Goal: Task Accomplishment & Management: Use online tool/utility

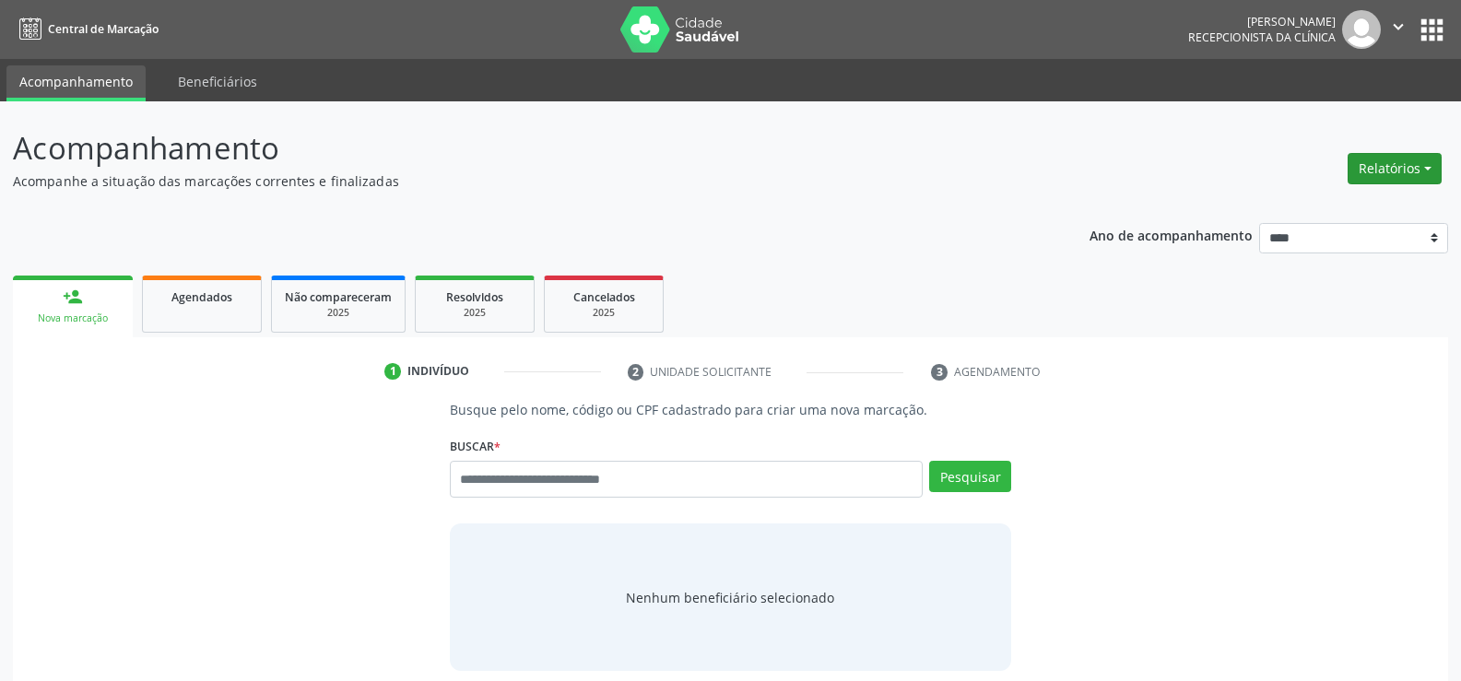
click at [1361, 165] on button "Relatórios" at bounding box center [1395, 168] width 94 height 31
click at [1333, 206] on link "Agendamentos" at bounding box center [1344, 208] width 198 height 26
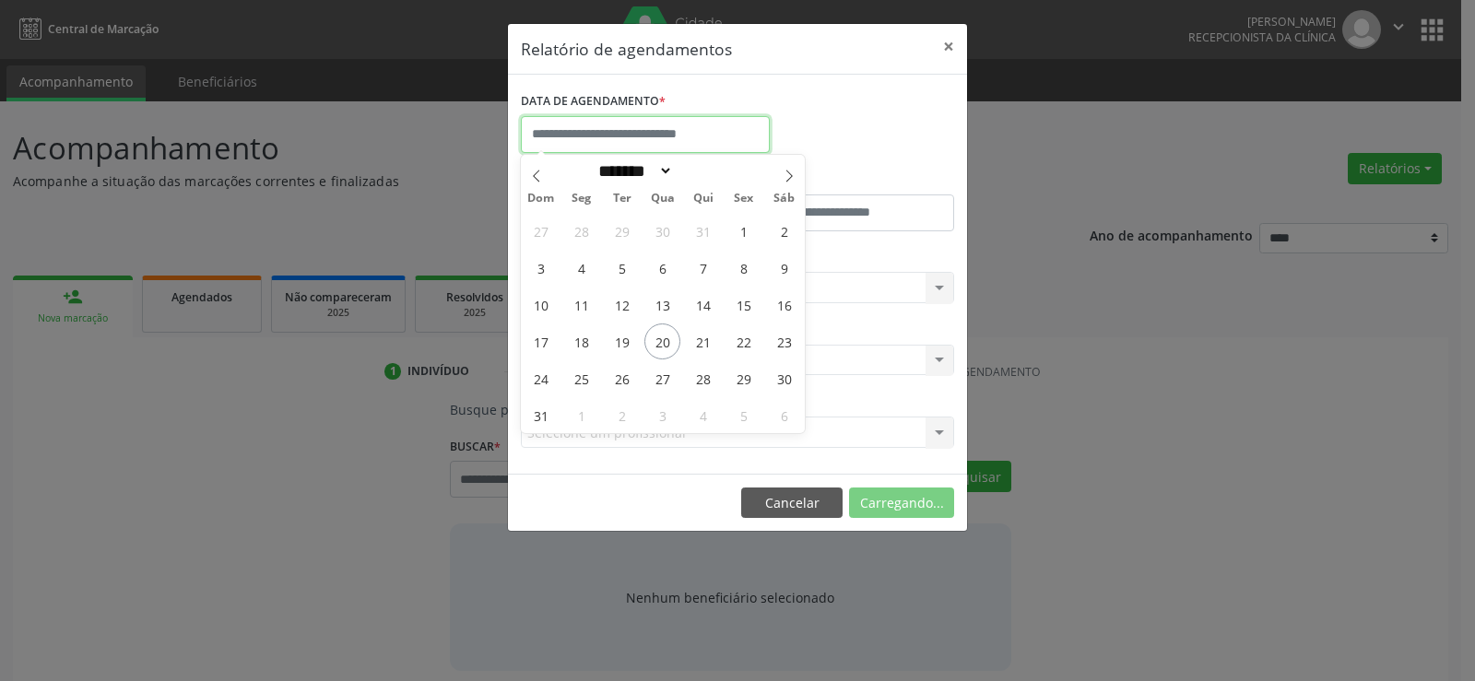
click at [626, 136] on input "text" at bounding box center [645, 134] width 249 height 37
click at [703, 339] on span "21" at bounding box center [703, 342] width 36 height 36
type input "**********"
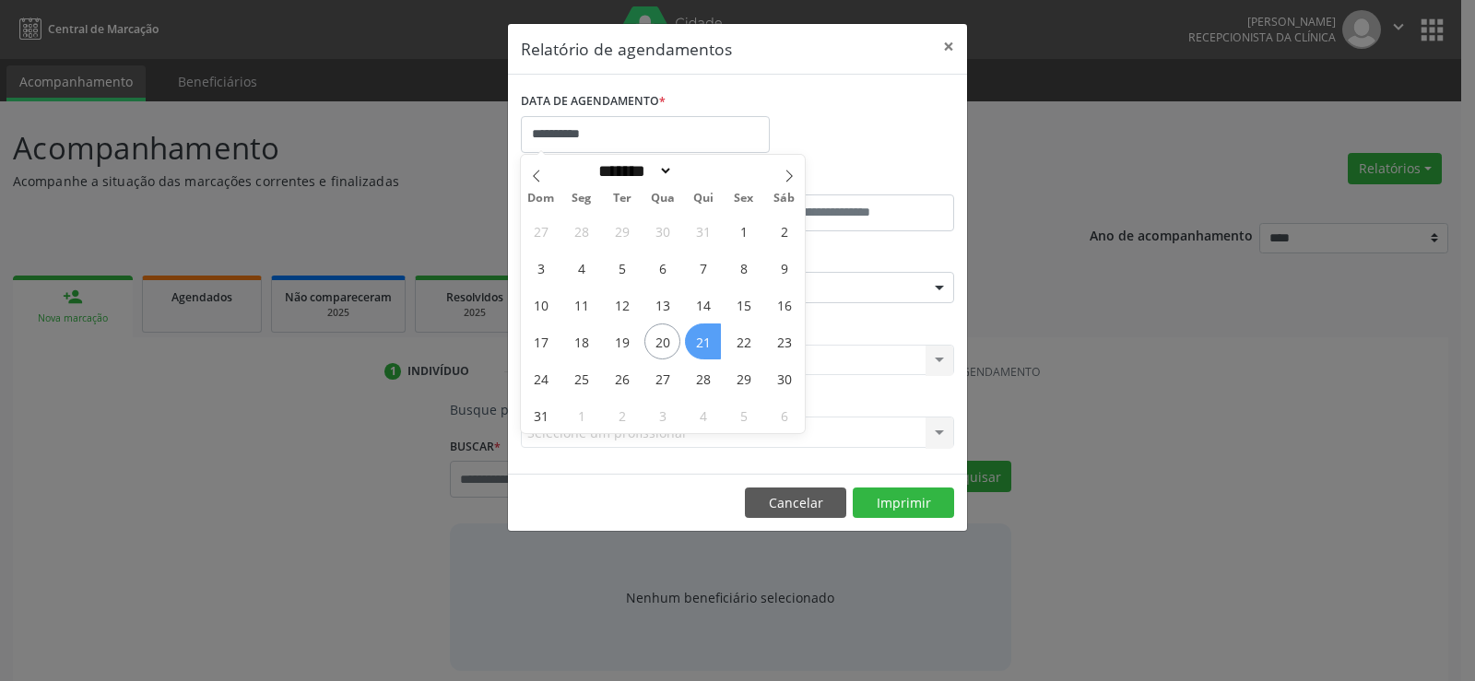
click at [703, 339] on span "21" at bounding box center [703, 342] width 36 height 36
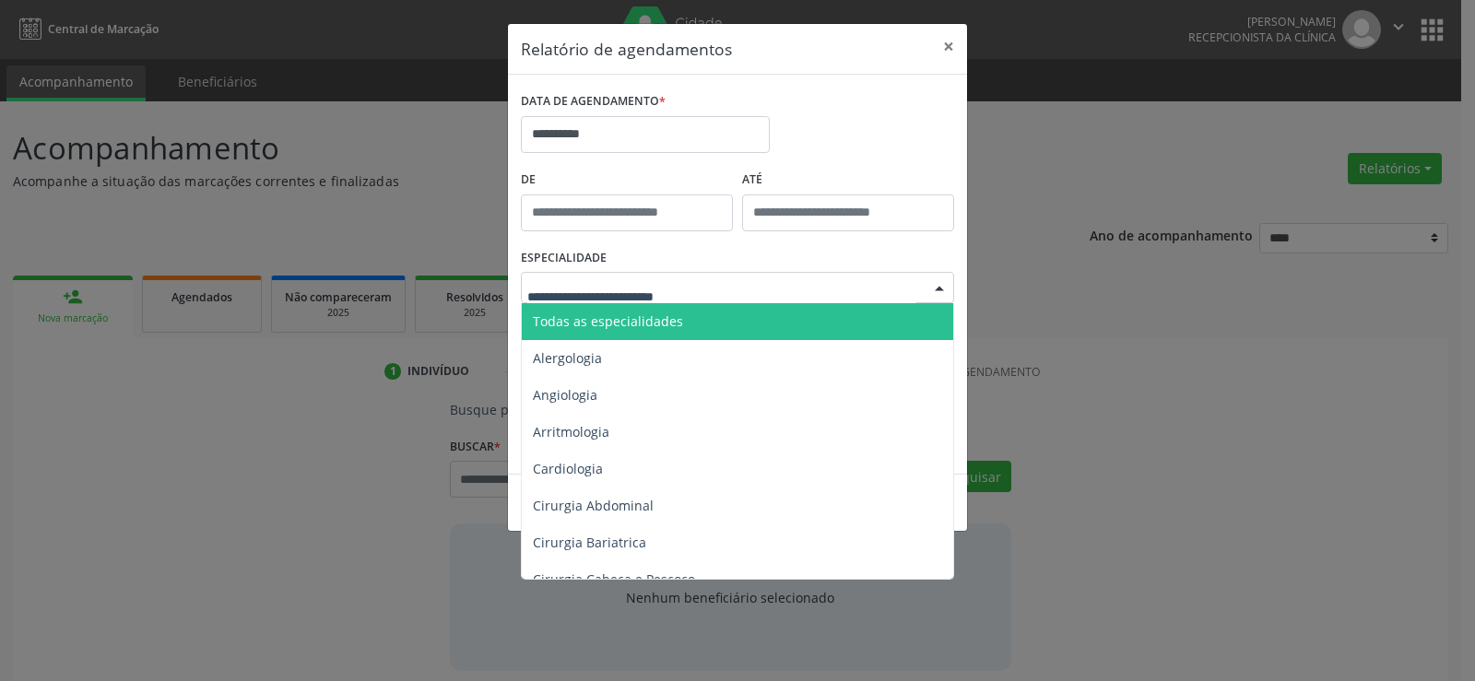
click at [706, 298] on div at bounding box center [737, 287] width 433 height 31
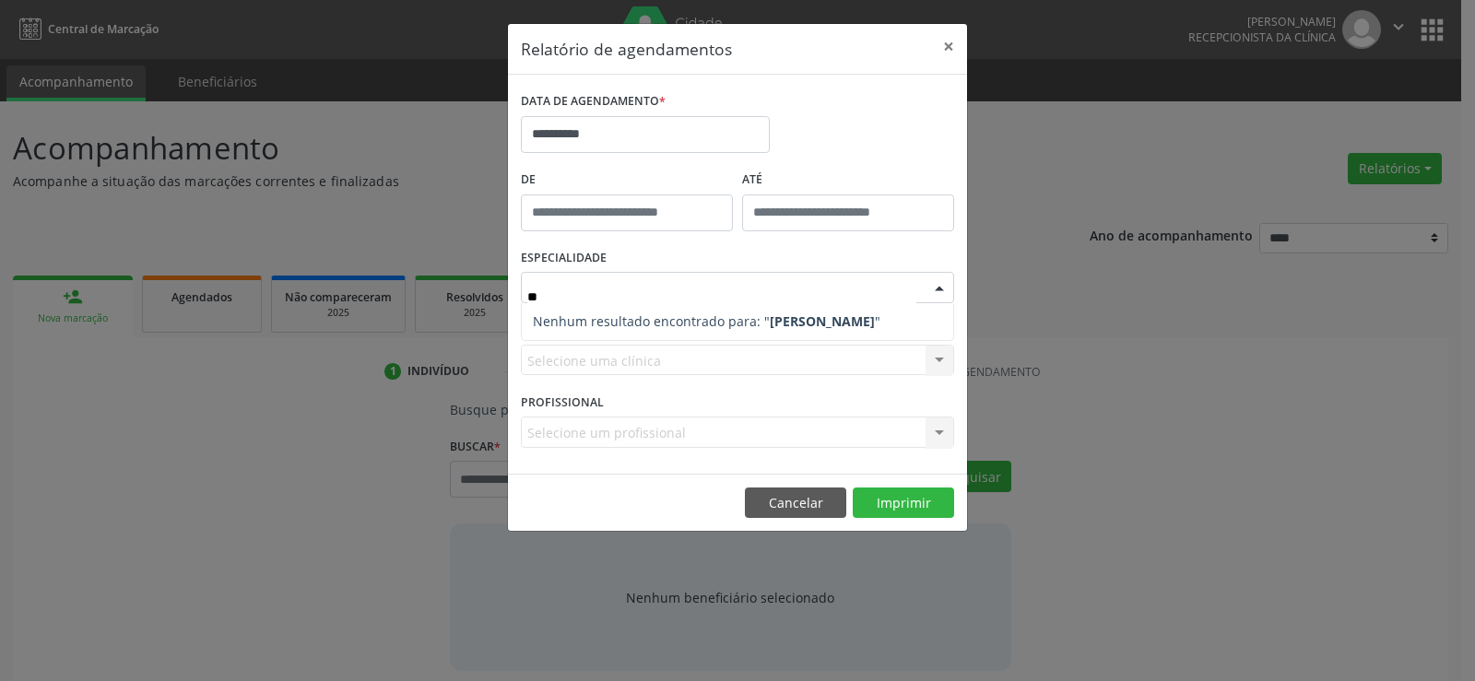
type input "*"
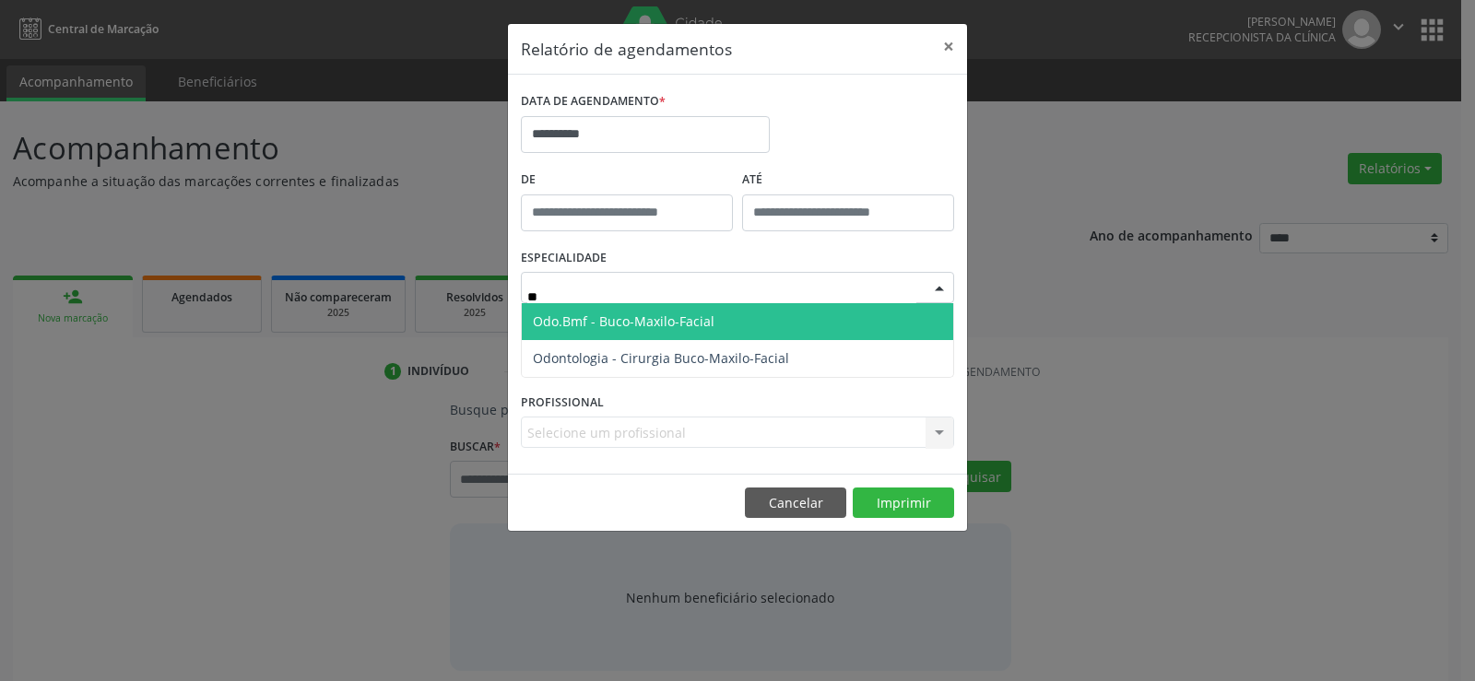
type input "***"
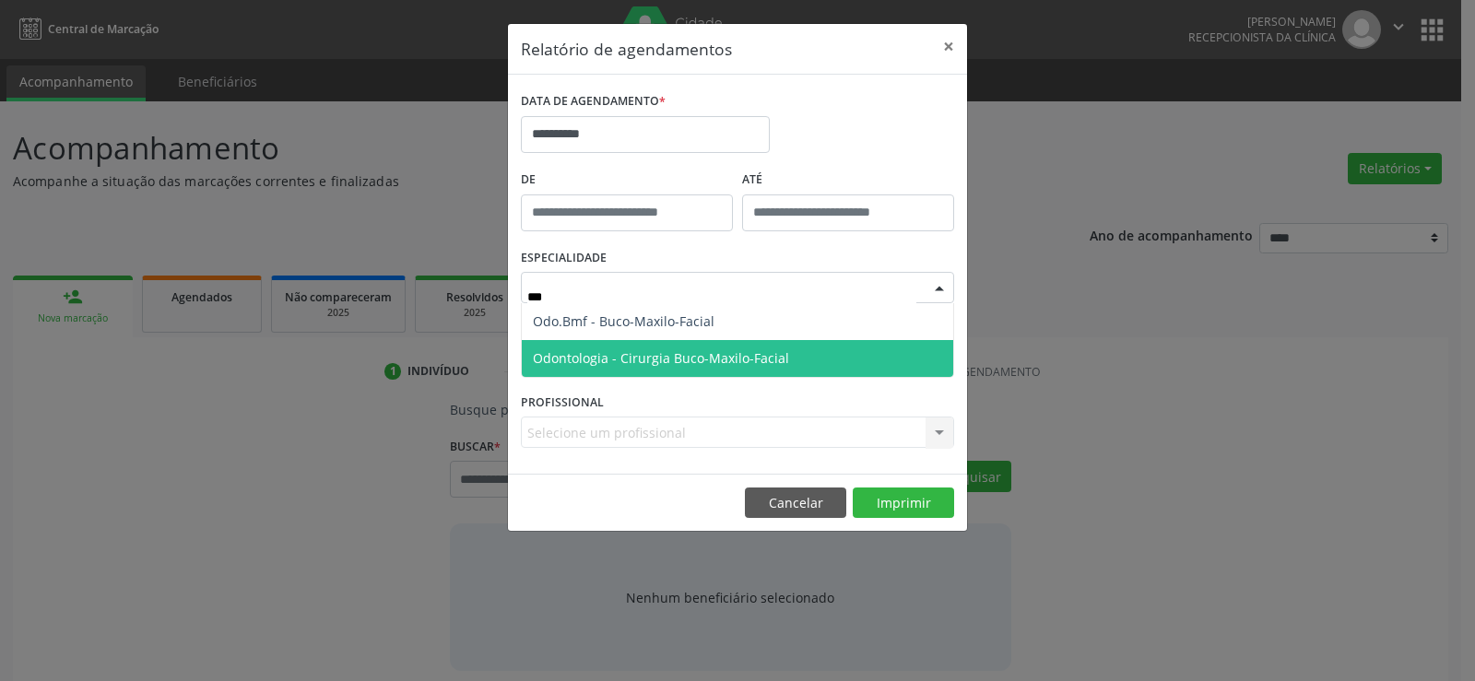
click at [726, 349] on span "Odontologia - Cirurgia Buco-Maxilo-Facial" at bounding box center [661, 358] width 256 height 18
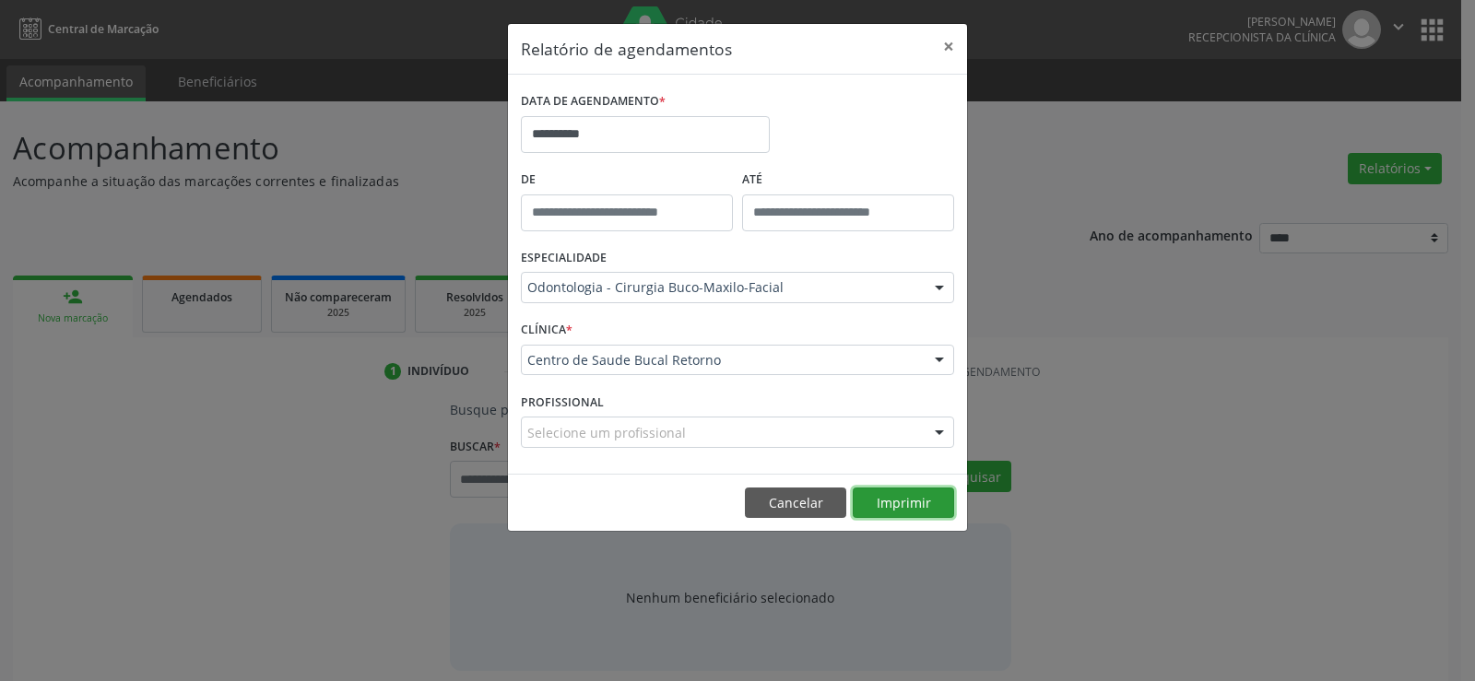
click at [907, 497] on button "Imprimir" at bounding box center [903, 503] width 101 height 31
click at [784, 526] on footer "Cancelar Imprimir" at bounding box center [737, 503] width 459 height 58
click at [781, 517] on button "Cancelar" at bounding box center [795, 503] width 101 height 31
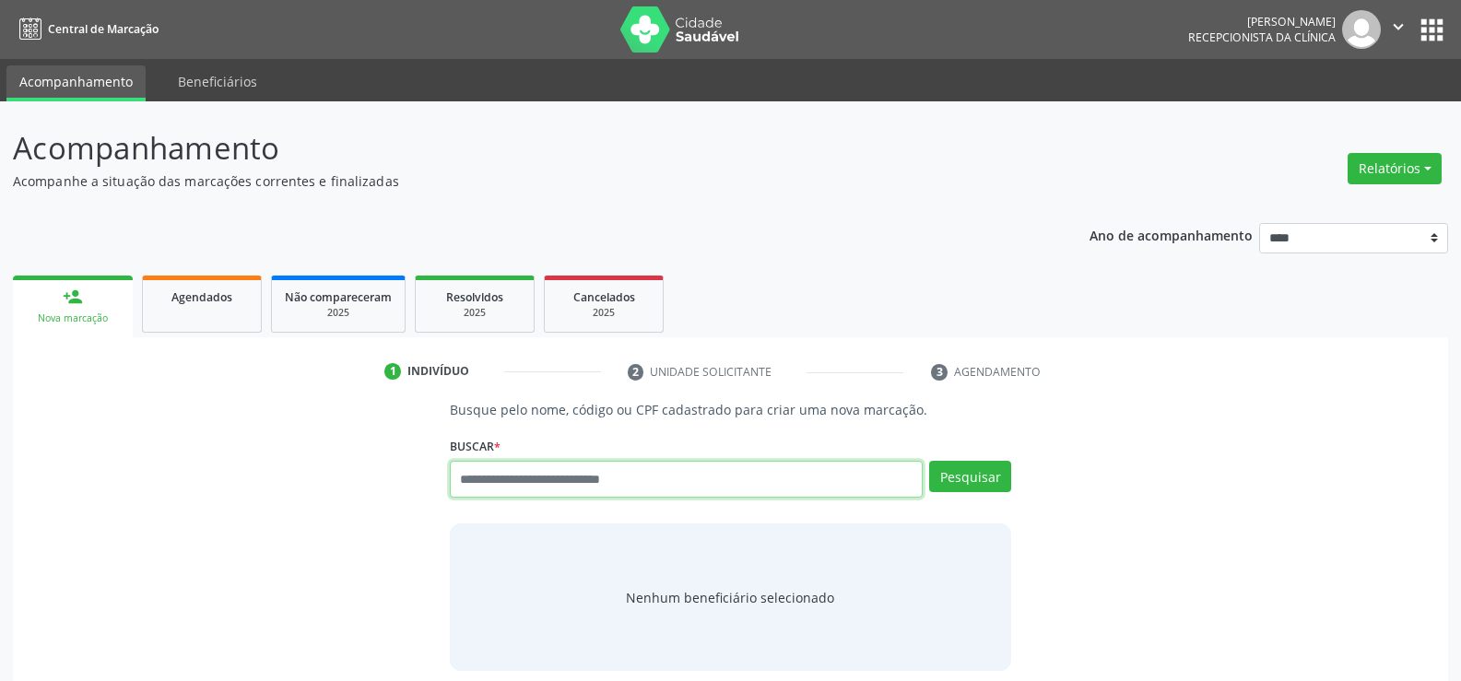
click at [470, 480] on input "text" at bounding box center [686, 479] width 473 height 37
type input "**********"
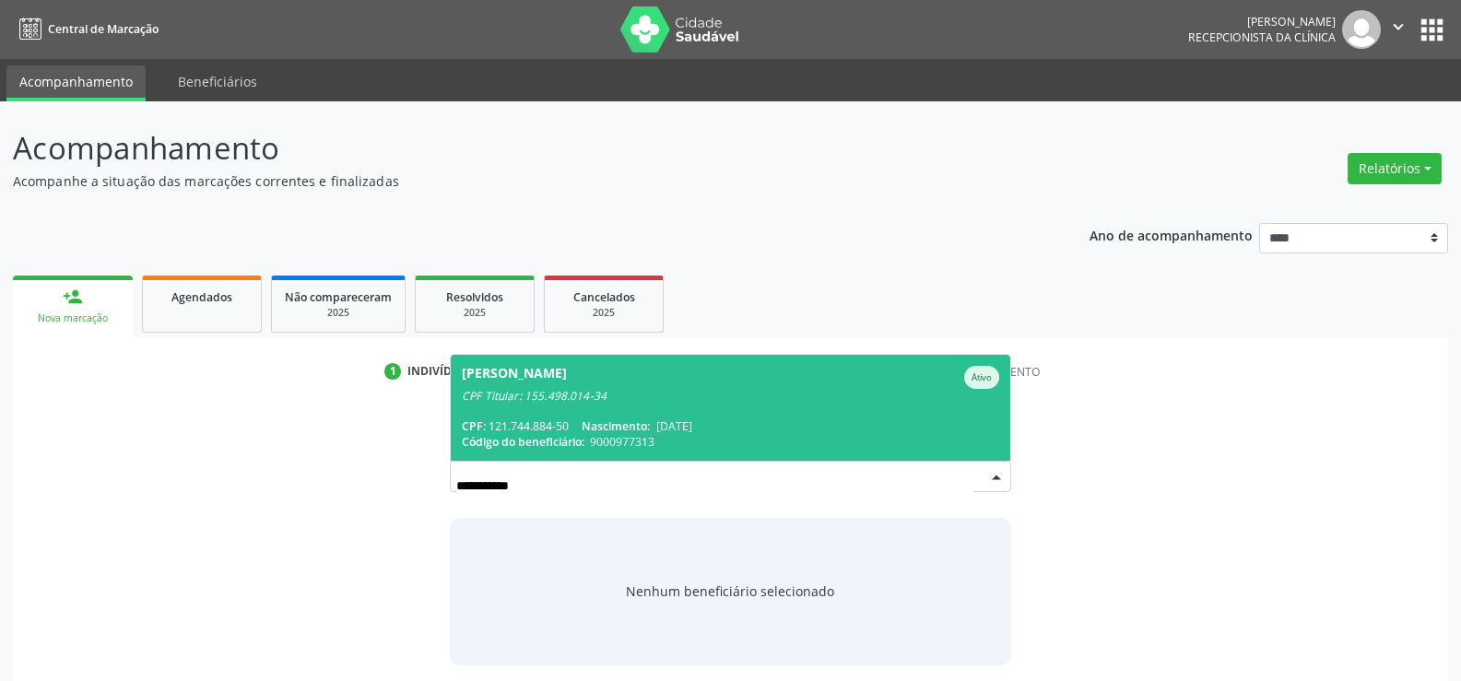
click at [532, 404] on span "Izabel Camylle da Silva Ativo CPF Titular: 155.498.014-34 CPF: 121.744.884-50 N…" at bounding box center [731, 408] width 560 height 106
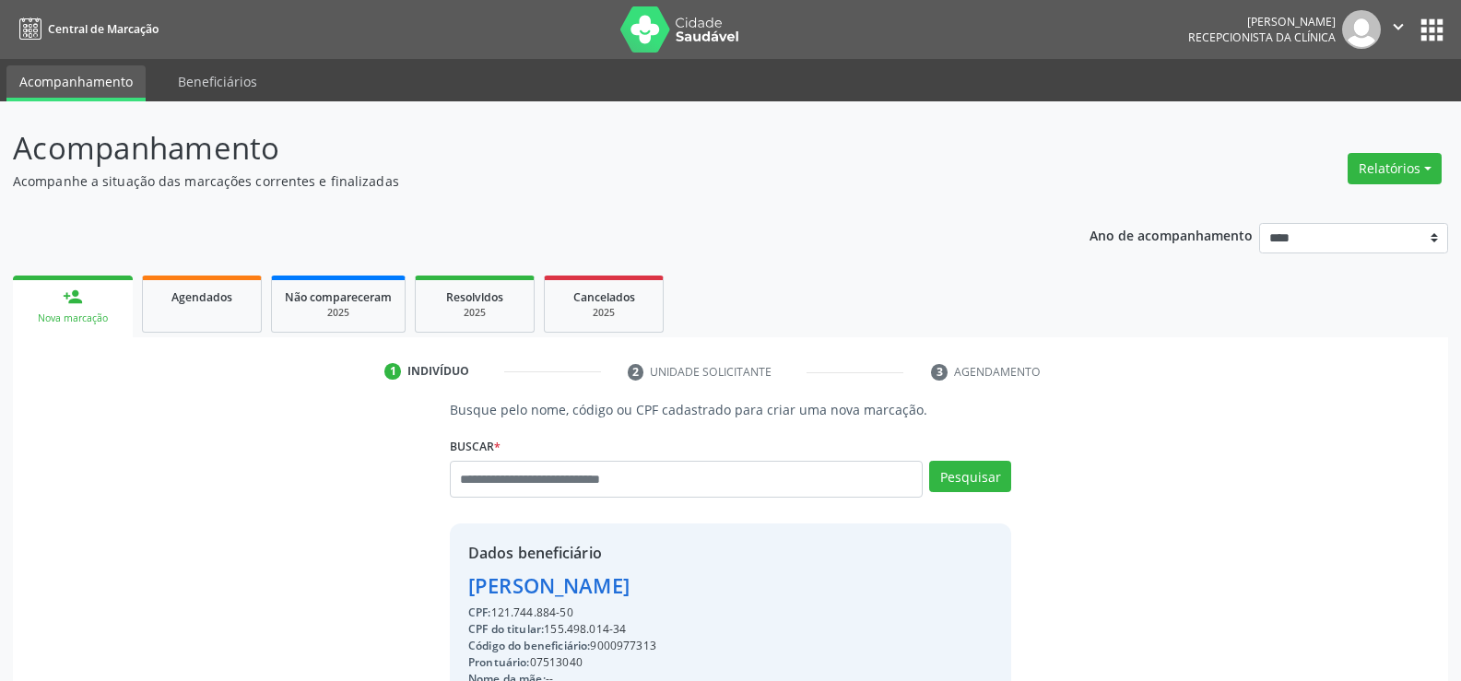
drag, startPoint x: 528, startPoint y: 614, endPoint x: 435, endPoint y: 592, distance: 95.7
click at [435, 592] on div "Busque pelo nome, código ou CPF cadastrado para criar uma nova marcação. Buscar…" at bounding box center [731, 639] width 1410 height 478
copy div "Izabel Camylle da Silva CPF: 121.744.884-50"
